Goal: Find specific page/section: Find specific page/section

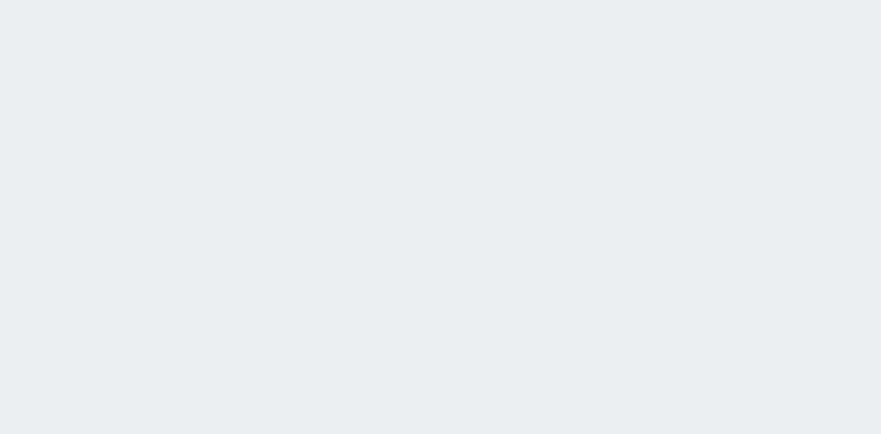
click at [341, 0] on html at bounding box center [440, 0] width 881 height 0
click at [457, 0] on html at bounding box center [440, 0] width 881 height 0
